Goal: Task Accomplishment & Management: Manage account settings

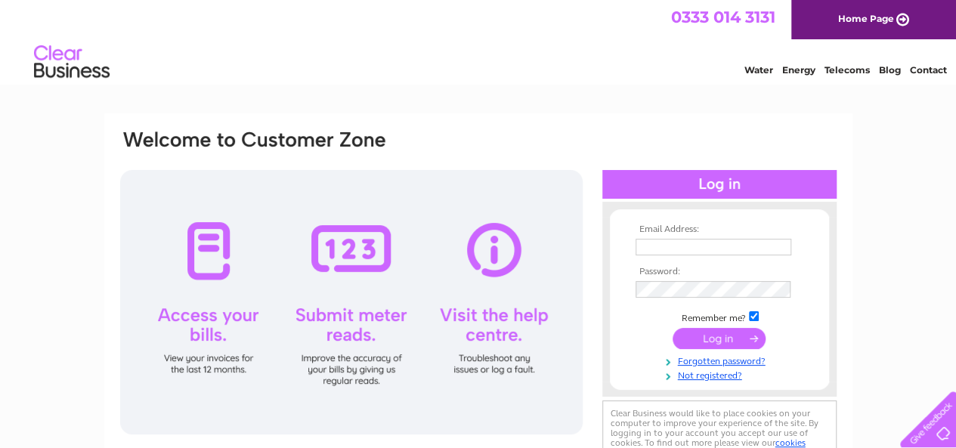
type input "olashokunbi@yahoo.co.uk"
click at [689, 333] on input "submit" at bounding box center [719, 338] width 93 height 21
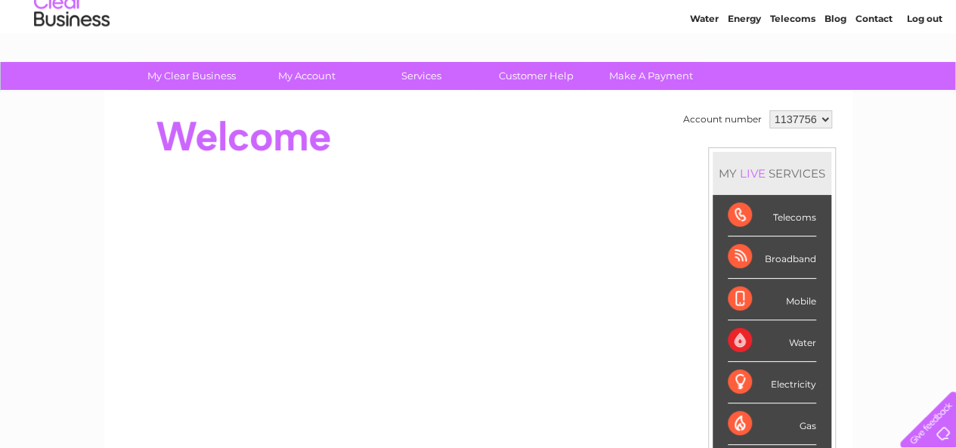
scroll to position [47, 0]
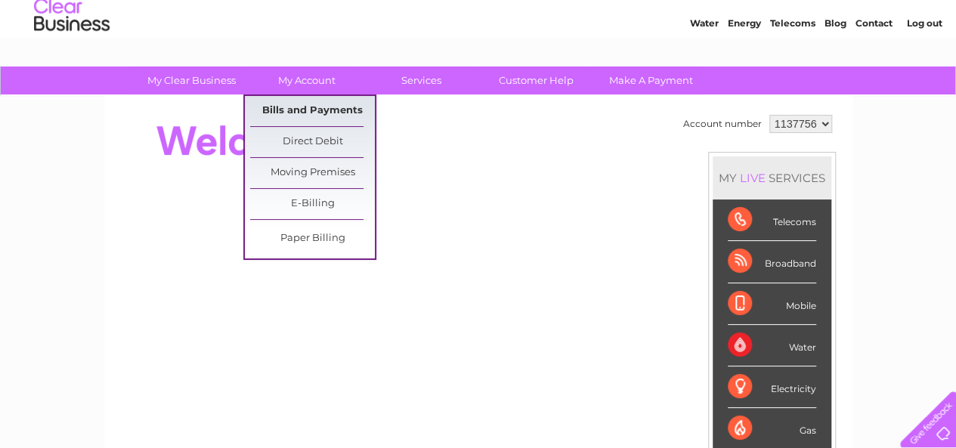
click at [284, 105] on link "Bills and Payments" at bounding box center [312, 111] width 125 height 30
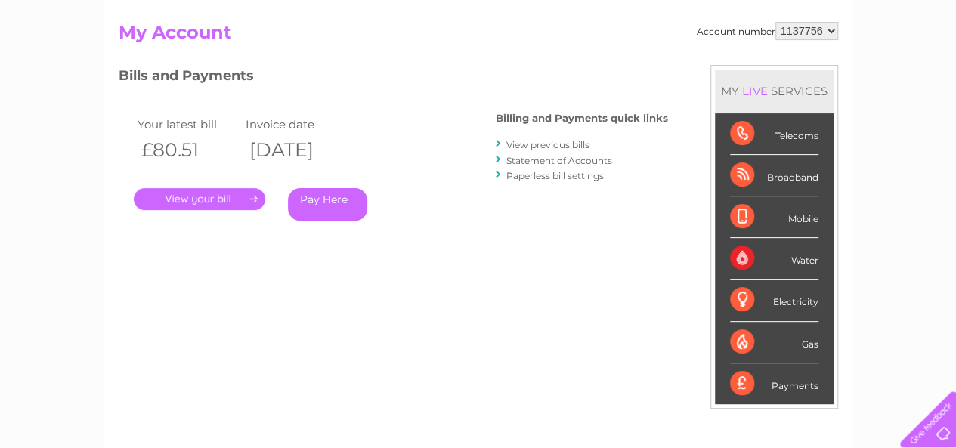
click at [443, 215] on div "Your latest bill Invoice date £80.51 09/10/2025 . Pay Here" at bounding box center [285, 171] width 333 height 144
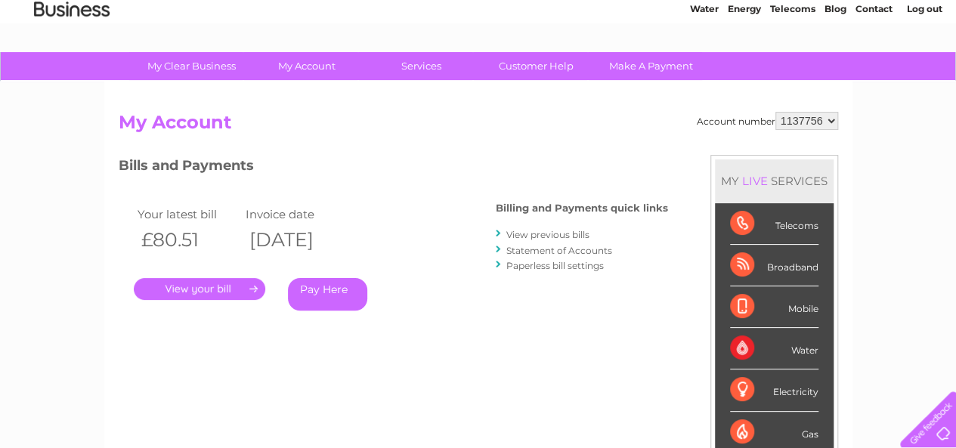
scroll to position [62, 0]
click at [221, 283] on link "." at bounding box center [199, 288] width 131 height 22
click at [526, 229] on link "View previous bills" at bounding box center [547, 233] width 83 height 11
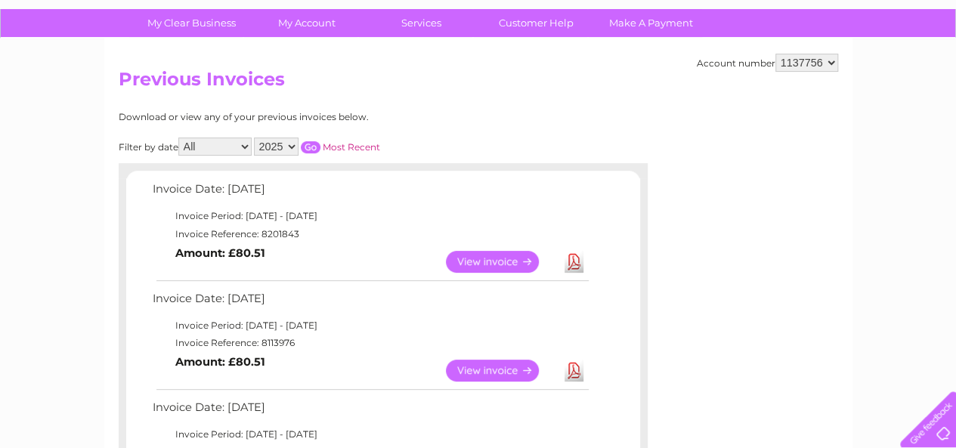
scroll to position [105, 0]
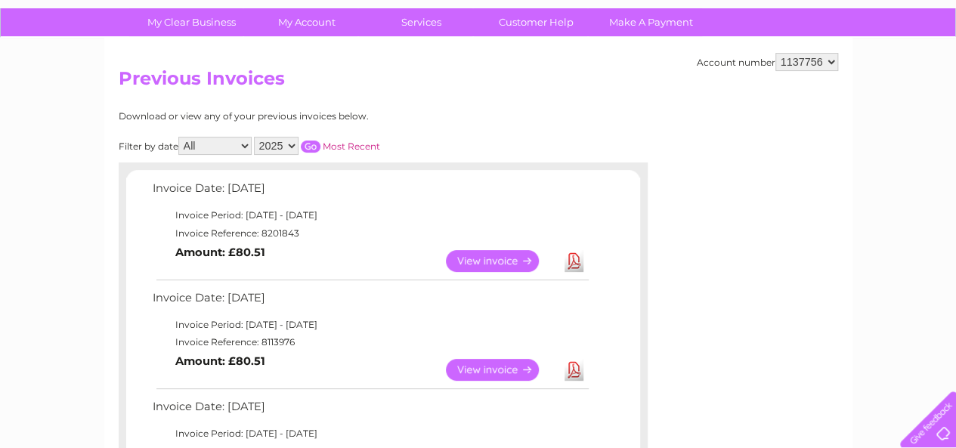
click at [292, 143] on select "2025 2024 2023 2022" at bounding box center [276, 146] width 45 height 18
select select "2024"
click at [255, 137] on select "2025 2024 2023 2022" at bounding box center [276, 146] width 45 height 18
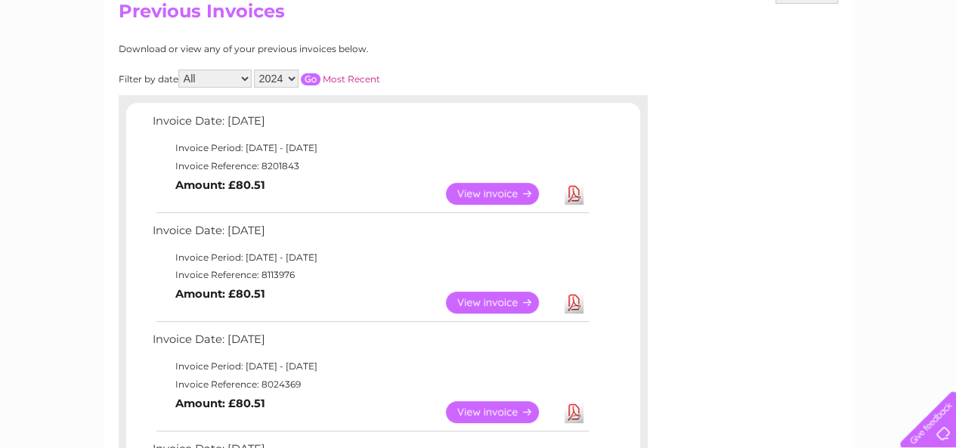
scroll to position [174, 0]
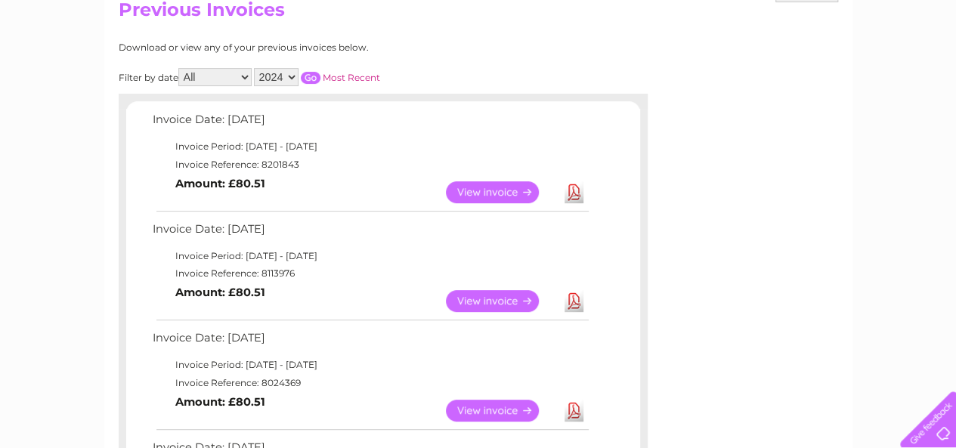
drag, startPoint x: 512, startPoint y: 37, endPoint x: 403, endPoint y: 58, distance: 111.6
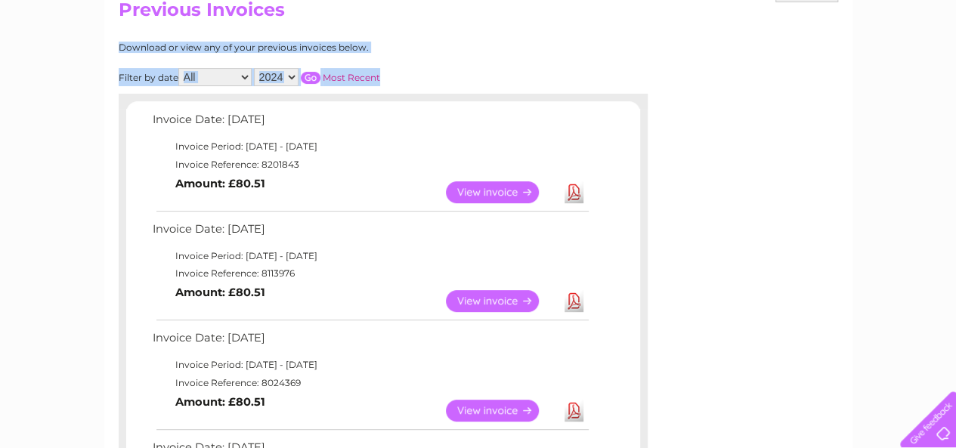
click at [529, 21] on h2 "Previous Invoices" at bounding box center [478, 13] width 719 height 29
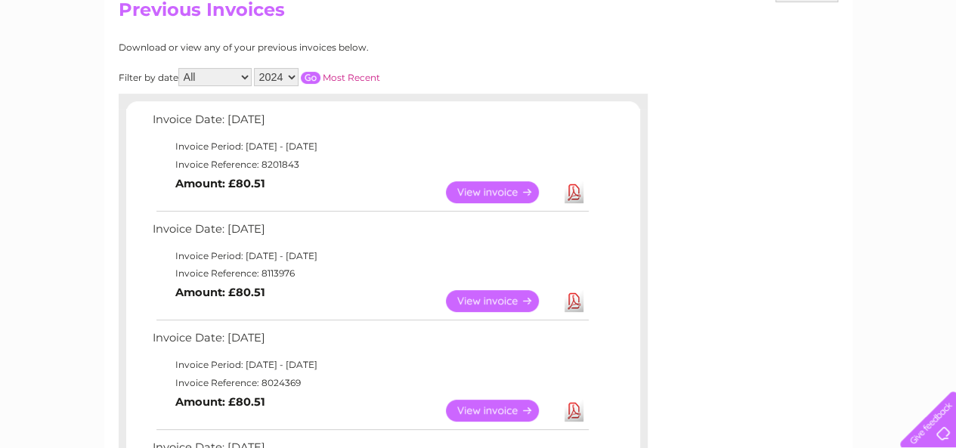
click at [310, 73] on input "button" at bounding box center [311, 78] width 20 height 12
